Goal: Find specific page/section: Find specific page/section

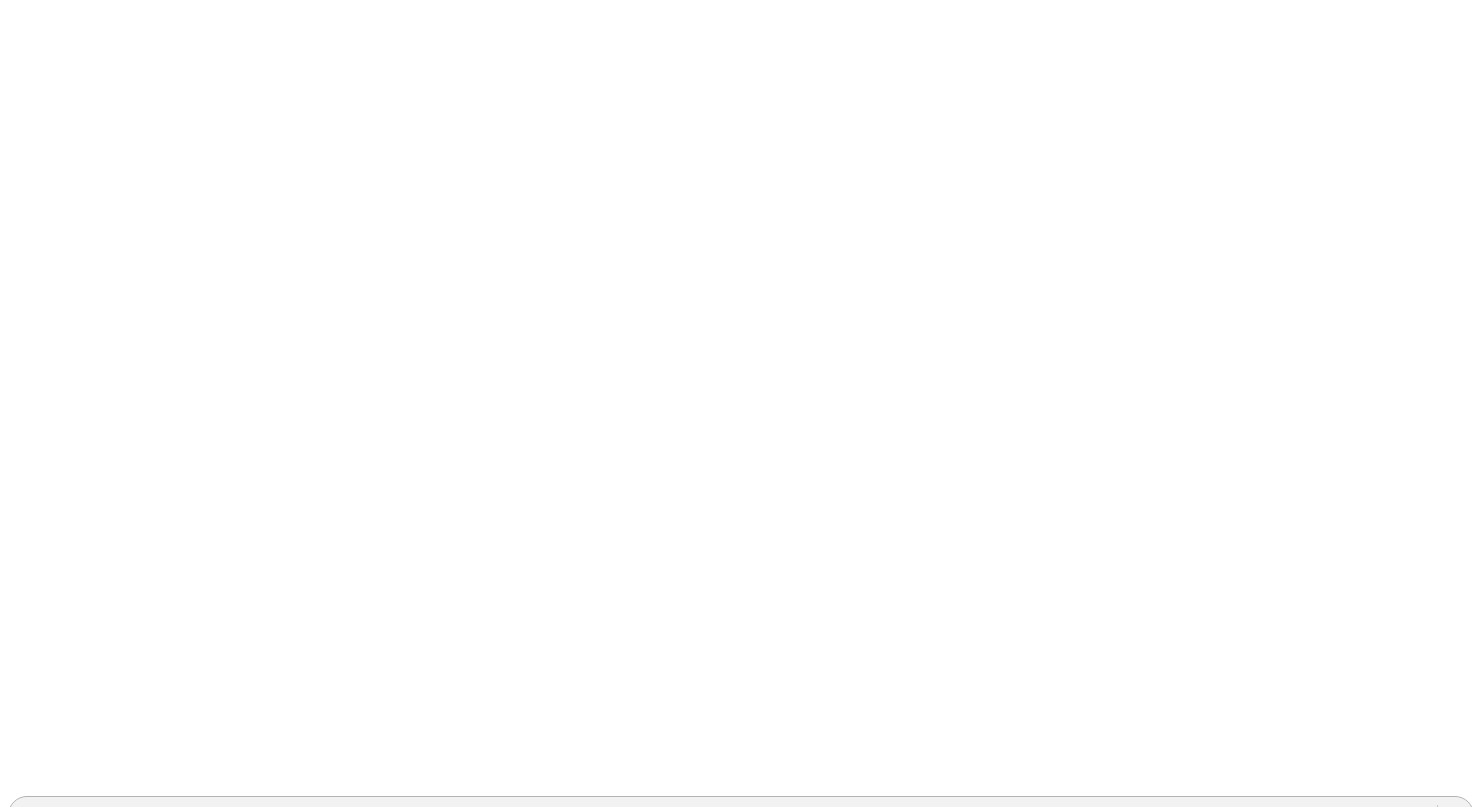
click at [172, 806] on div "ACONDESA-CERDOS" at bounding box center [95, 815] width 153 height 18
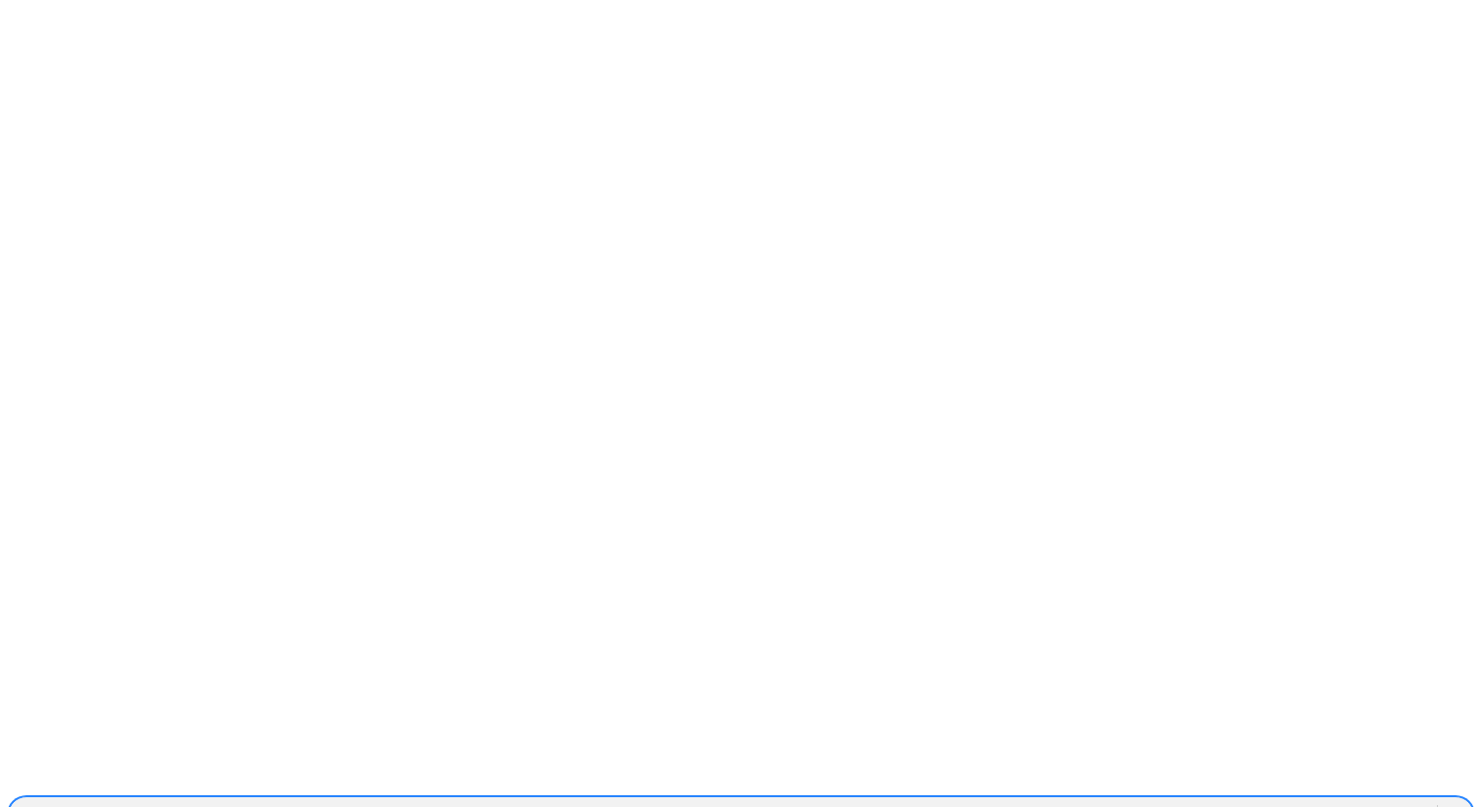
type input "aurora"
